Goal: Task Accomplishment & Management: Manage account settings

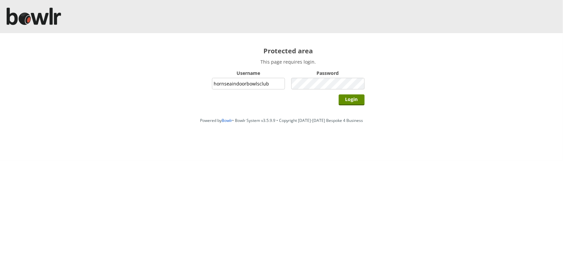
click at [339, 95] on input "Login" at bounding box center [352, 100] width 26 height 11
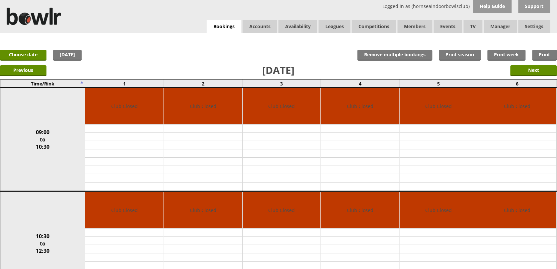
click at [216, 24] on link "Bookings" at bounding box center [224, 27] width 35 height 14
click at [550, 69] on input "Next" at bounding box center [533, 70] width 46 height 11
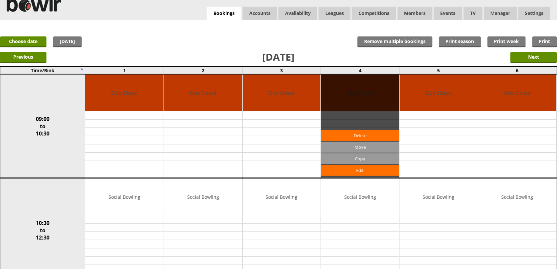
scroll to position [13, 0]
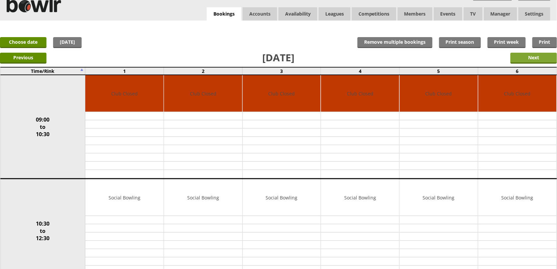
click at [540, 56] on input "Next" at bounding box center [533, 58] width 46 height 11
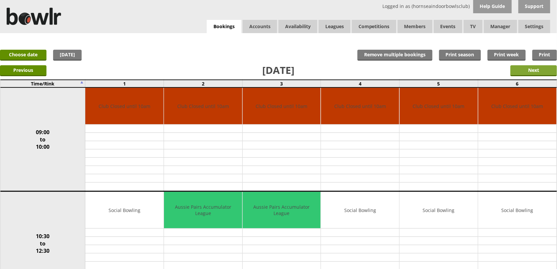
click at [521, 72] on input "Next" at bounding box center [533, 70] width 46 height 11
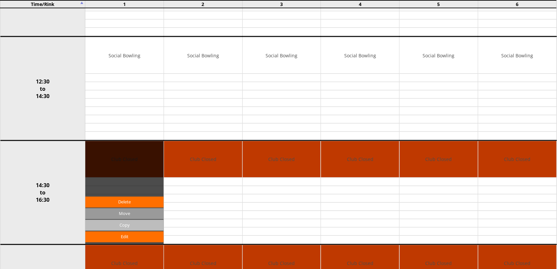
scroll to position [290, 0]
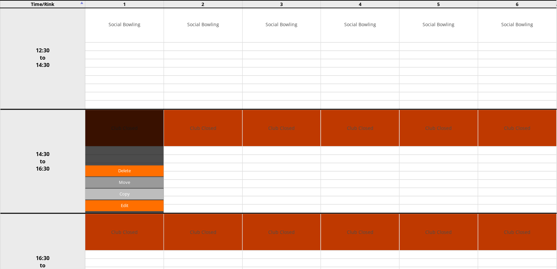
click at [140, 198] on input "Copy" at bounding box center [124, 194] width 78 height 11
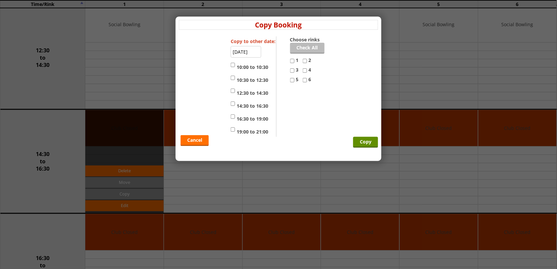
click at [304, 53] on link "Check All" at bounding box center [307, 48] width 35 height 11
checkbox input "true"
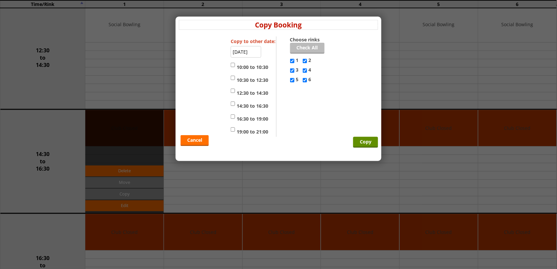
checkbox input "true"
click at [249, 94] on label "12:30 to 14:30" at bounding box center [249, 92] width 37 height 10
click at [235, 94] on input "12:30 to 14:30" at bounding box center [233, 91] width 4 height 8
checkbox input "true"
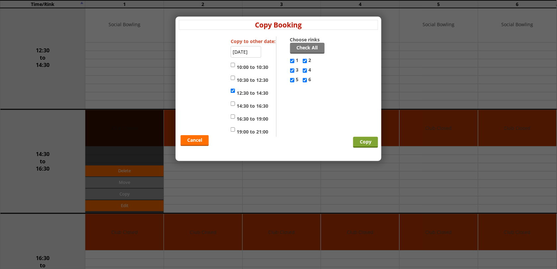
click at [360, 141] on input "Copy" at bounding box center [365, 142] width 25 height 11
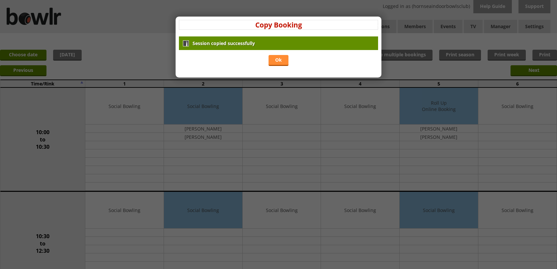
click at [285, 60] on link "Ok" at bounding box center [278, 60] width 20 height 11
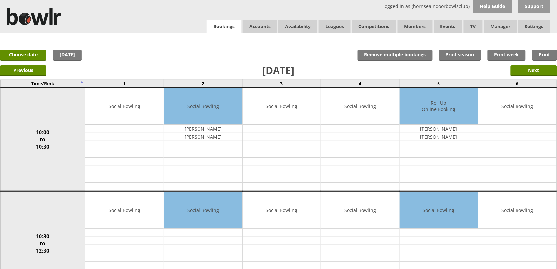
click at [221, 27] on link "Bookings" at bounding box center [224, 27] width 35 height 14
